Goal: Find specific page/section: Find specific page/section

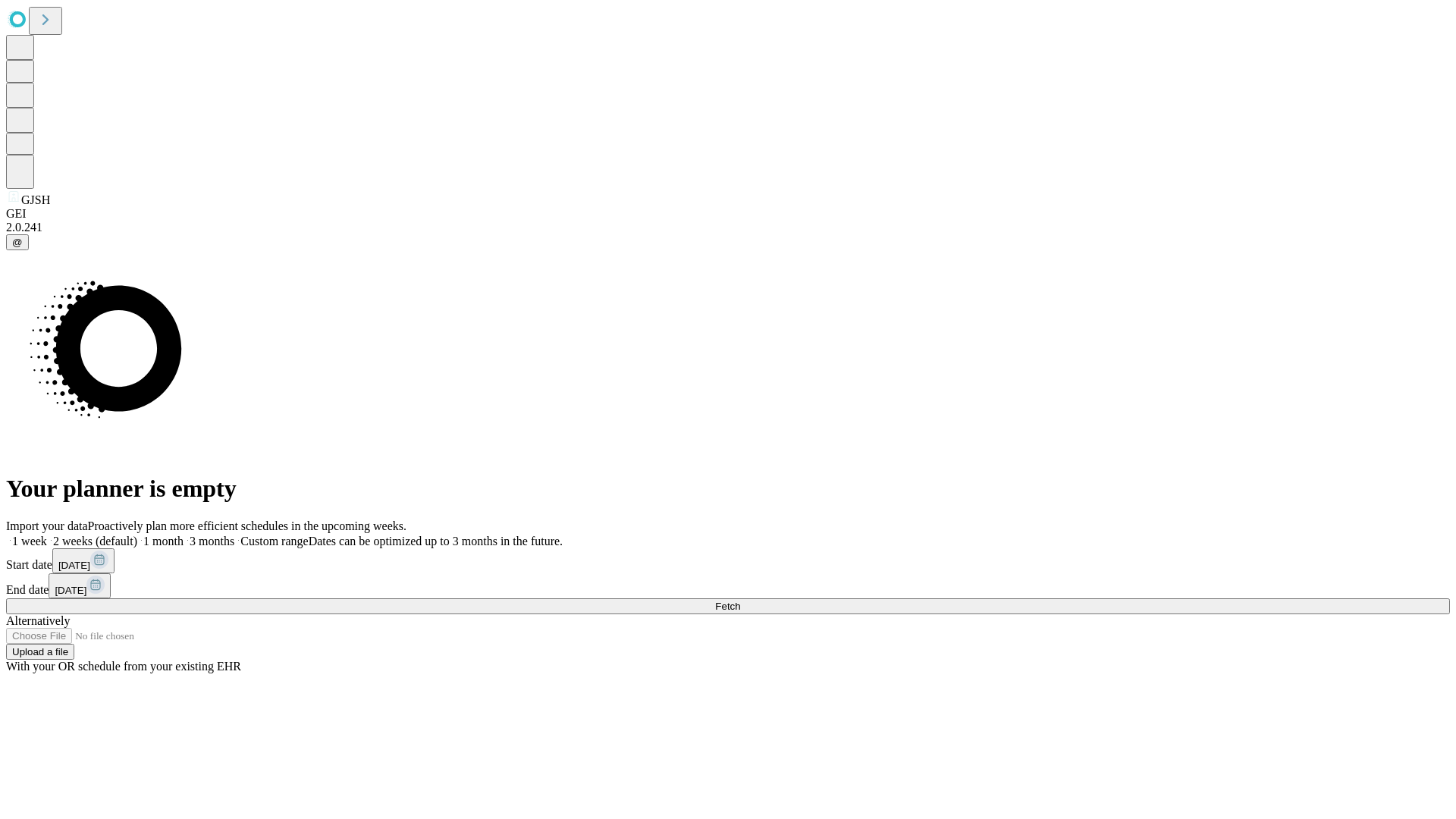
click at [740, 600] on span "Fetch" at bounding box center [728, 606] width 25 height 12
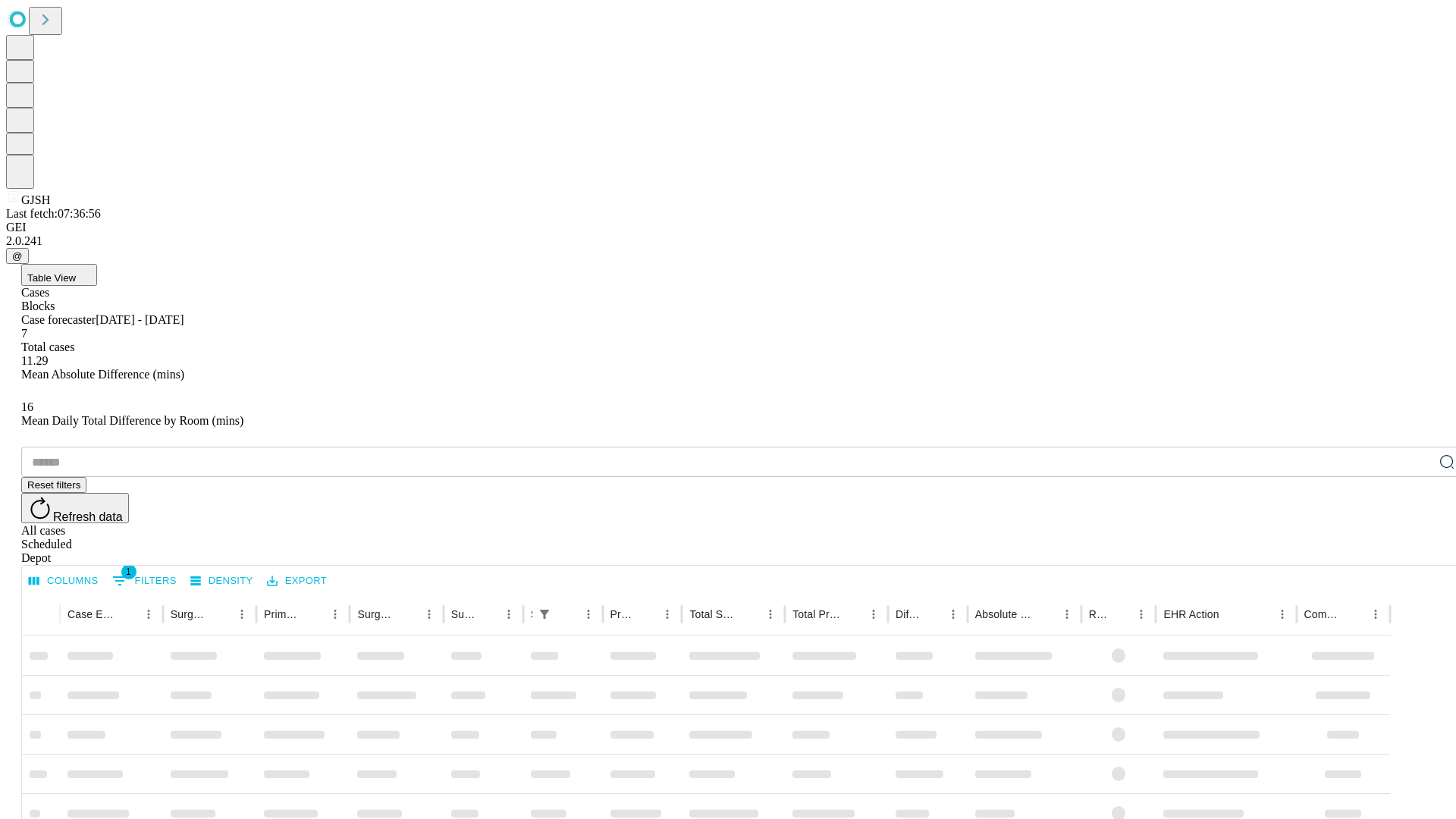
click at [1416, 552] on div "Depot" at bounding box center [743, 558] width 1444 height 13
click at [1293, 524] on div "All cases" at bounding box center [743, 530] width 1444 height 13
